Goal: Task Accomplishment & Management: Manage account settings

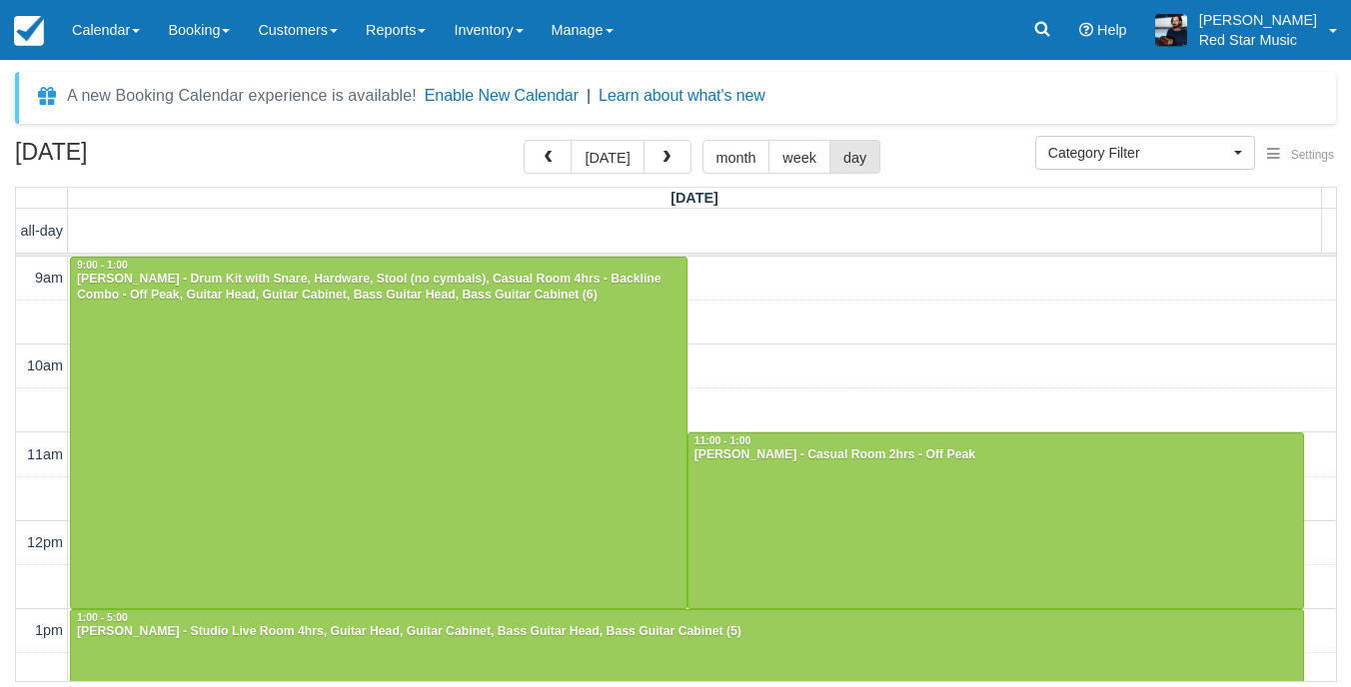
select select
drag, startPoint x: 602, startPoint y: 153, endPoint x: 602, endPoint y: 178, distance: 25.0
click at [602, 153] on button "today" at bounding box center [607, 157] width 73 height 34
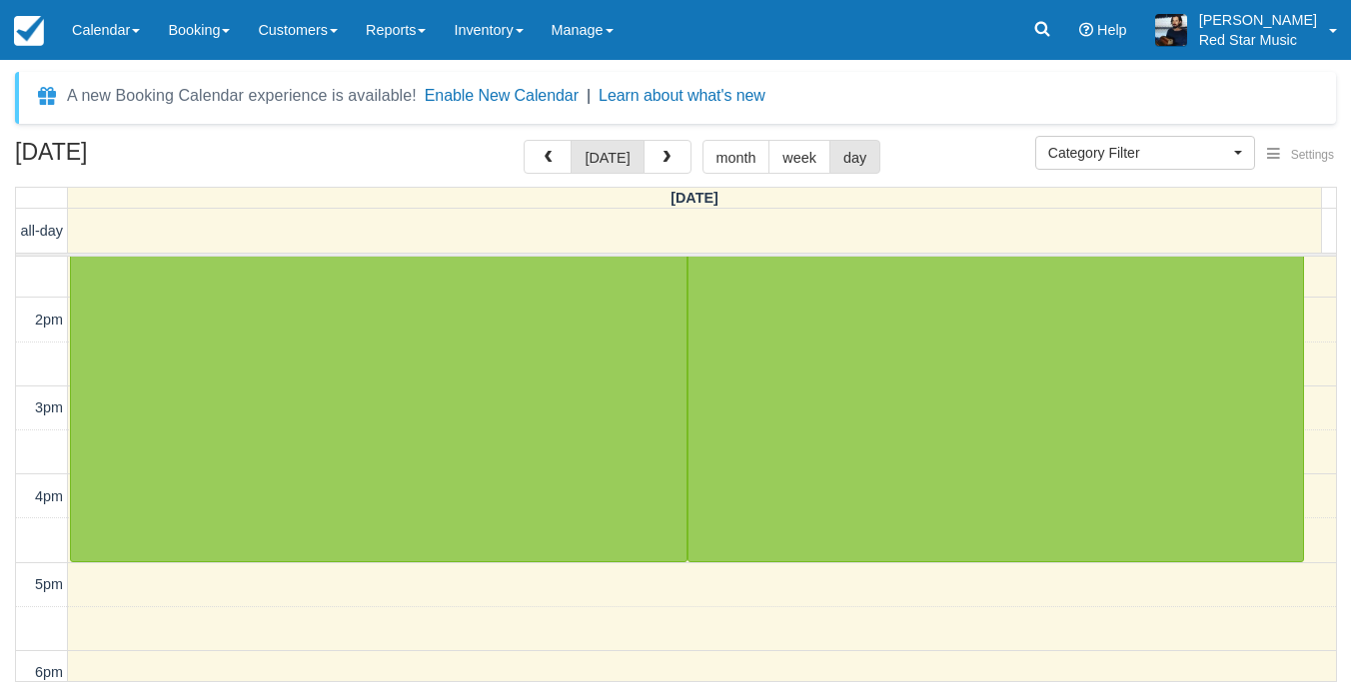
scroll to position [200, 0]
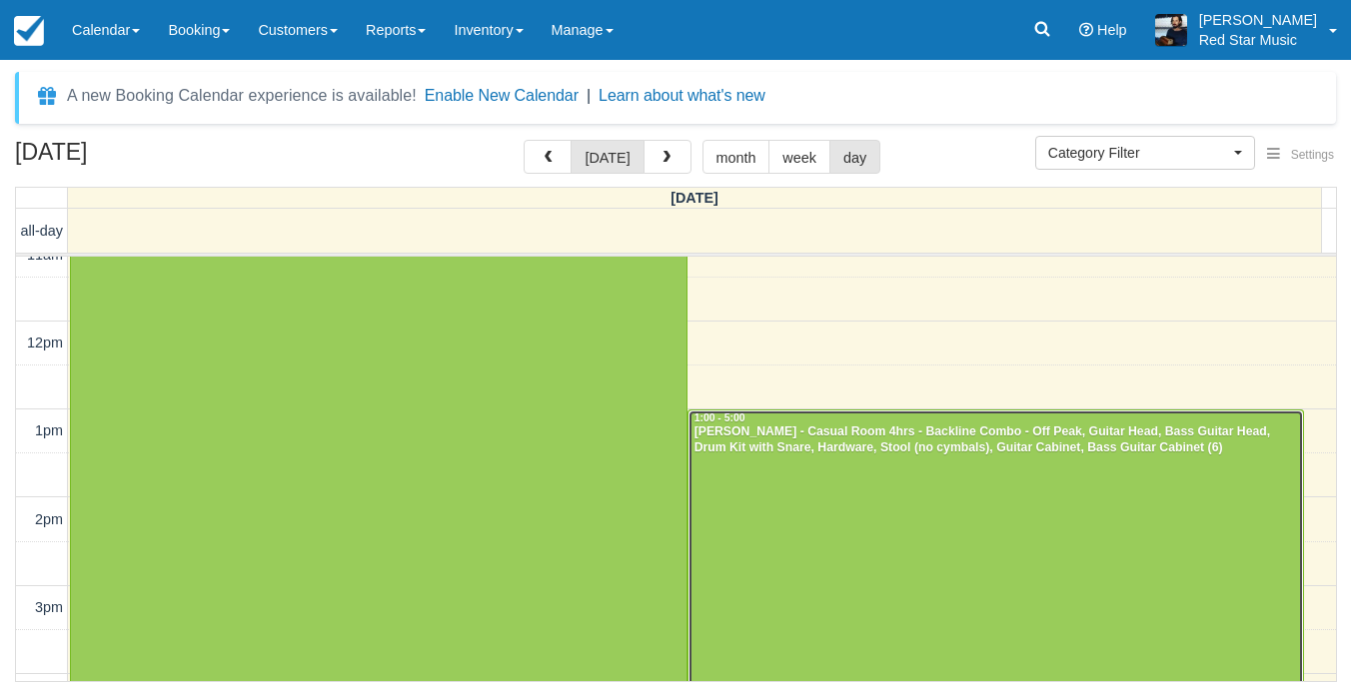
click at [881, 488] on div at bounding box center [995, 587] width 615 height 352
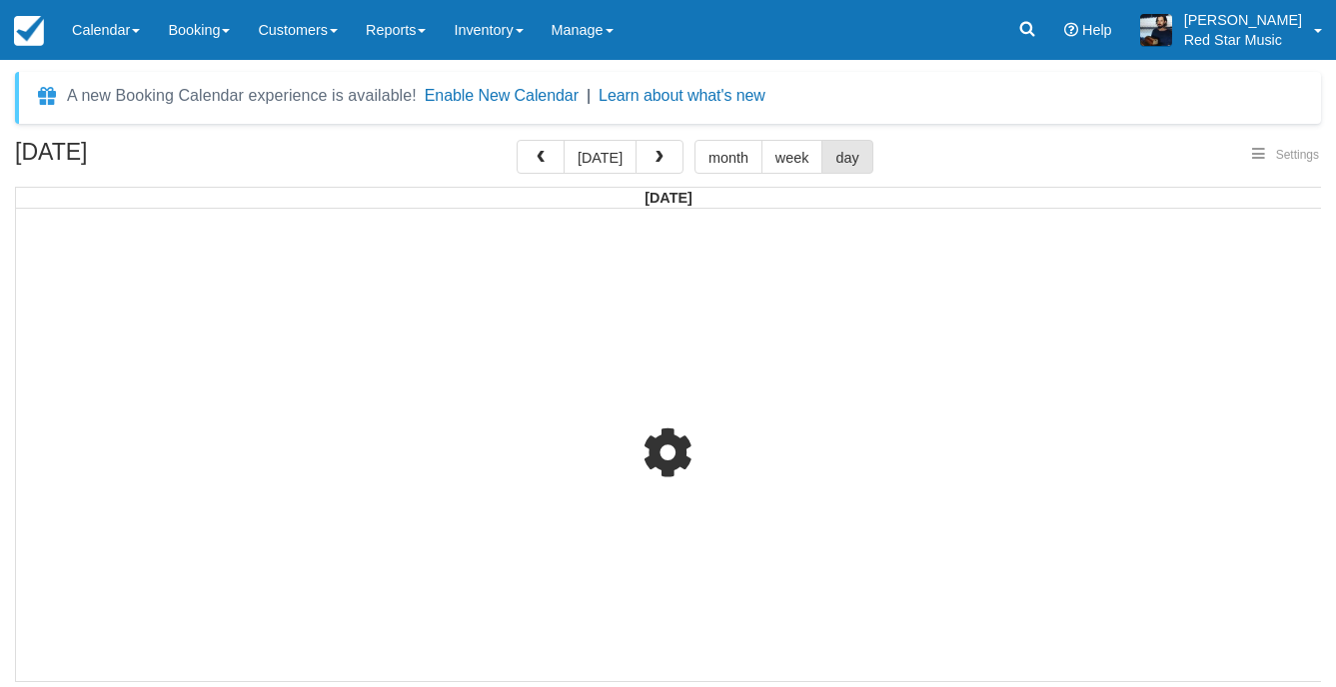
select select
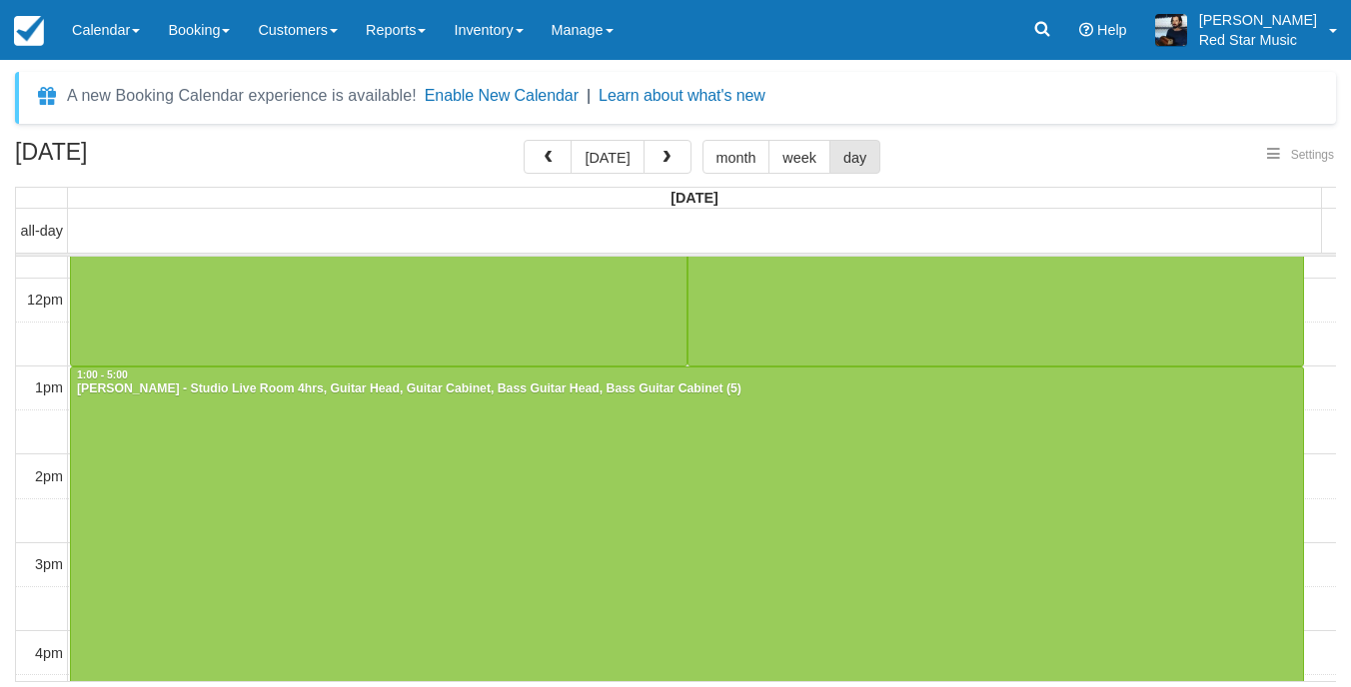
select select
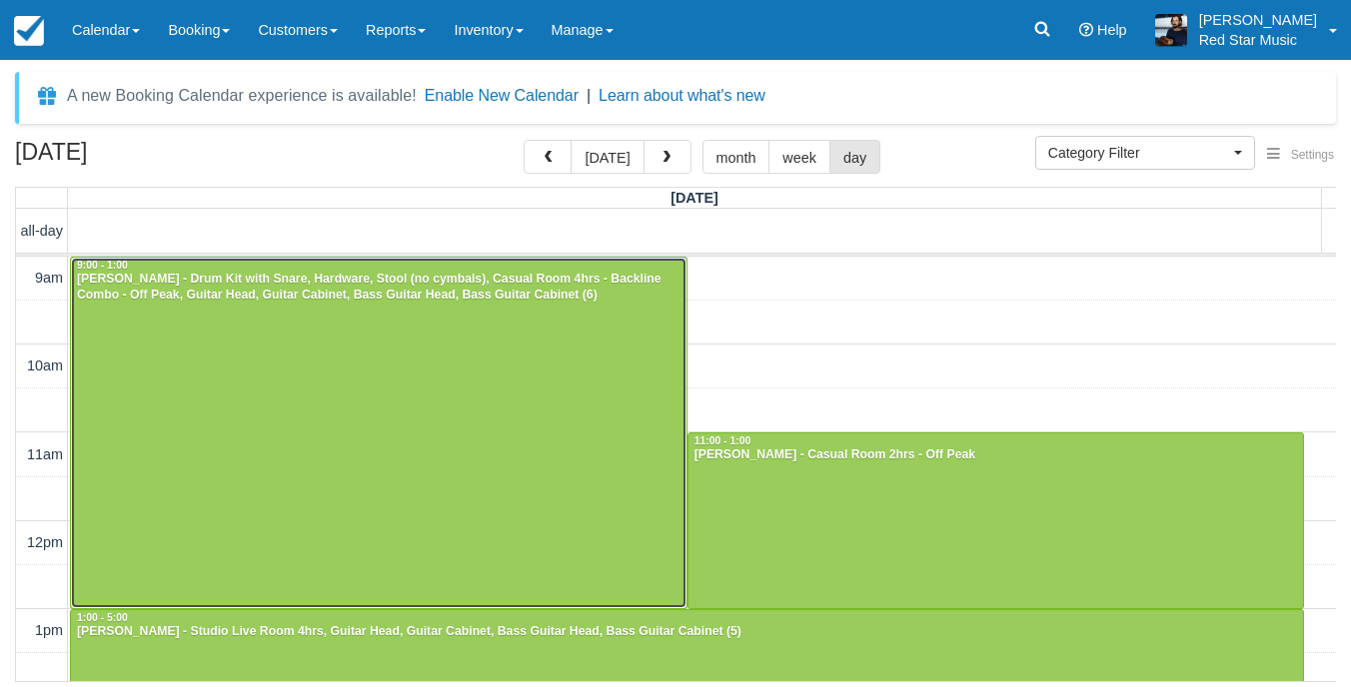
click at [590, 333] on div at bounding box center [378, 433] width 615 height 351
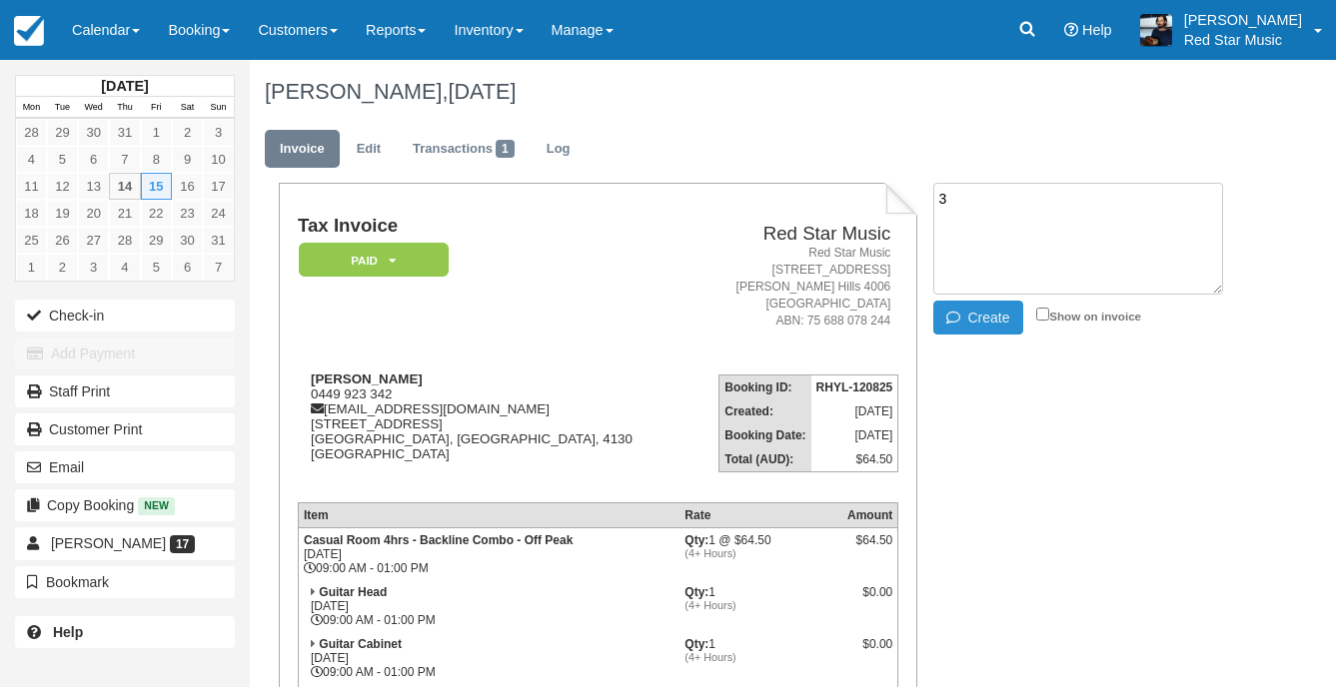
type textarea "3"
click at [1002, 326] on button "Create" at bounding box center [978, 318] width 90 height 34
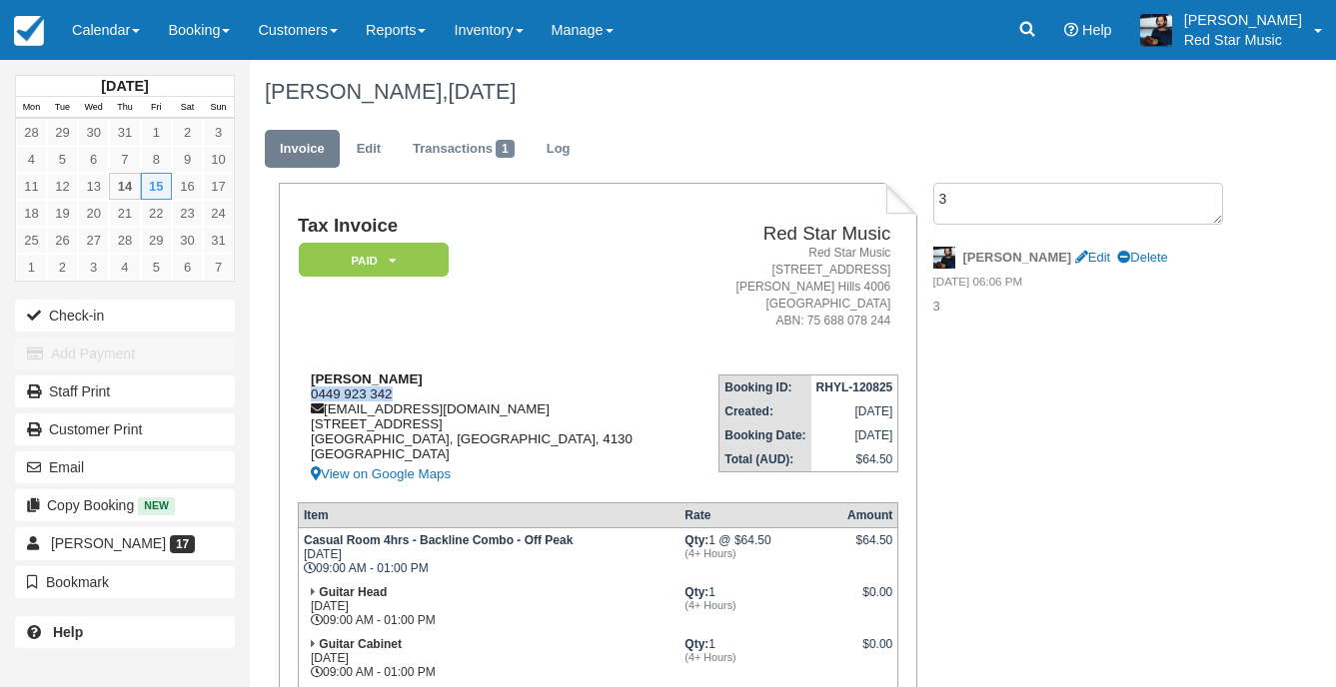
drag, startPoint x: 394, startPoint y: 391, endPoint x: 310, endPoint y: 393, distance: 84.0
click at [310, 393] on div "[PERSON_NAME] 0449 923 342 [EMAIL_ADDRESS][DOMAIN_NAME] [STREET_ADDRESS] View o…" at bounding box center [493, 429] width 391 height 115
copy div "0449 923 342"
